Goal: Task Accomplishment & Management: Use online tool/utility

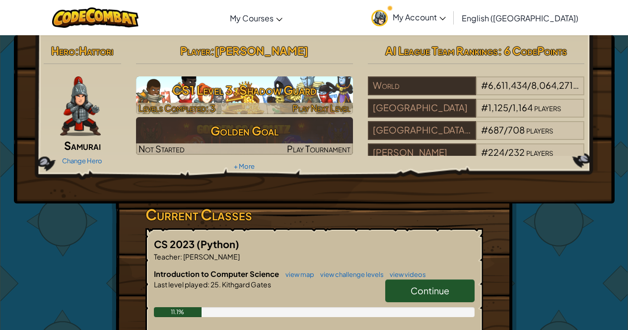
click at [265, 88] on h3 "CS1 Level 3: Shadow Guard" at bounding box center [244, 90] width 217 height 22
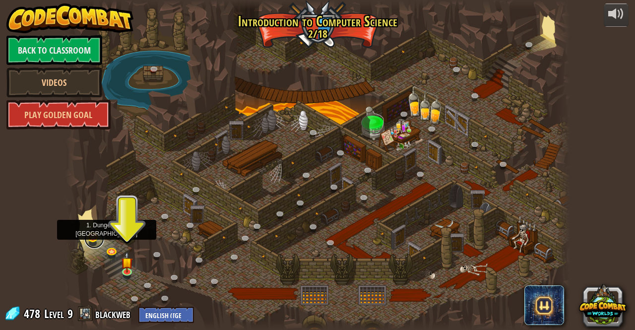
click at [88, 240] on link at bounding box center [94, 239] width 20 height 20
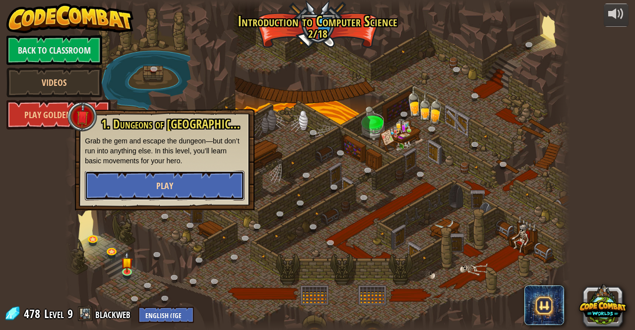
click at [200, 191] on button "Play" at bounding box center [165, 186] width 160 height 30
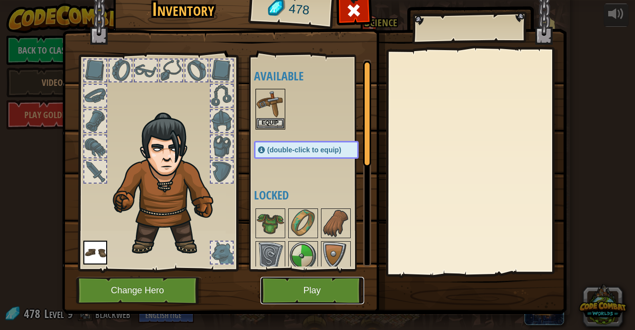
click at [317, 283] on button "Play" at bounding box center [312, 290] width 104 height 27
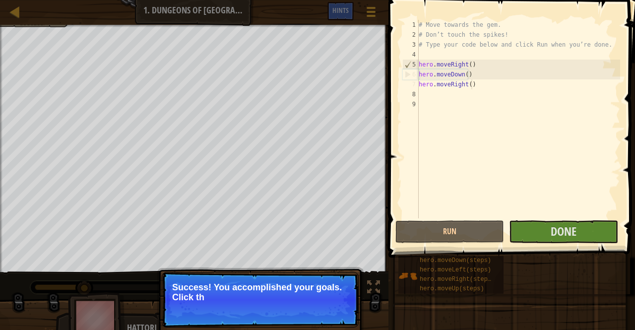
click at [491, 83] on div "# Move towards the gem. # Don’t touch the spikes! # Type your code below and cl…" at bounding box center [533, 129] width 233 height 218
type textarea "hero.moveRight()"
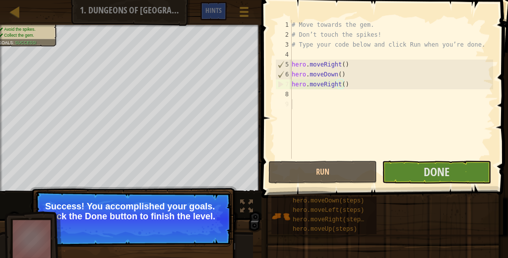
drag, startPoint x: 588, startPoint y: 0, endPoint x: 310, endPoint y: 101, distance: 296.5
click at [310, 101] on div "# Move towards the gem. # Don’t touch the spikes! # Type your code below and cl…" at bounding box center [391, 99] width 203 height 159
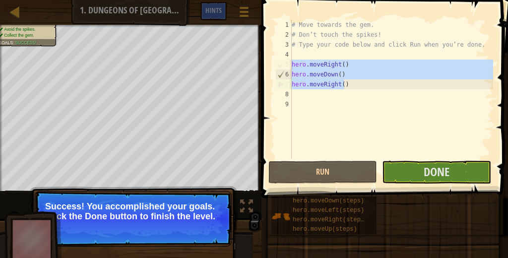
drag, startPoint x: 346, startPoint y: 87, endPoint x: 277, endPoint y: 64, distance: 73.0
click at [277, 64] on div "1 2 3 4 5 6 7 8 9 # Move towards the gem. # Don’t touch the spikes! # Type your…" at bounding box center [383, 89] width 220 height 139
click at [302, 83] on div "# Move towards the gem. # Don’t touch the spikes! # Type your code below and cl…" at bounding box center [391, 89] width 203 height 139
type textarea "hero.moveRight()"
